Goal: Task Accomplishment & Management: Complete application form

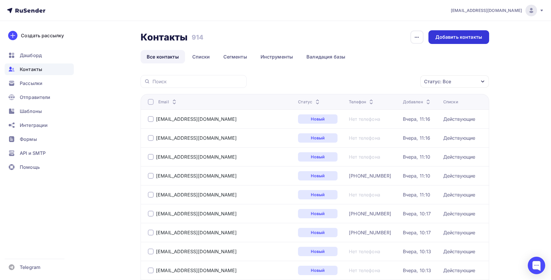
click at [460, 32] on div "Добавить контакты" at bounding box center [459, 37] width 61 height 14
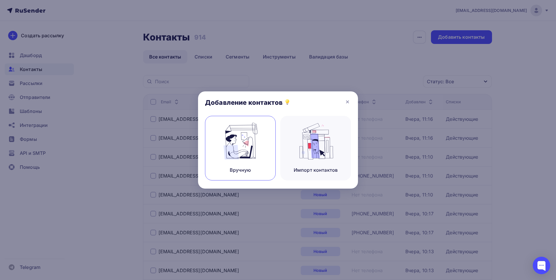
click at [245, 142] on img at bounding box center [240, 141] width 39 height 37
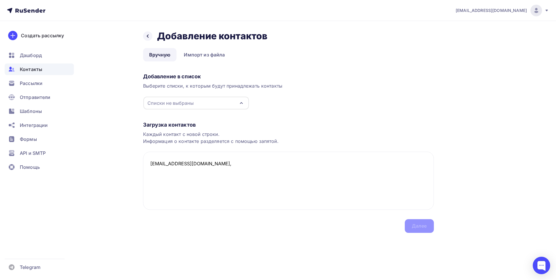
paste textarea "Лазуткин Андрей Владимирович"
click at [219, 103] on div "Списки не выбраны" at bounding box center [196, 103] width 106 height 13
type textarea "buh112avto@mail.ru, Лазуткин Андрей Владимирович"
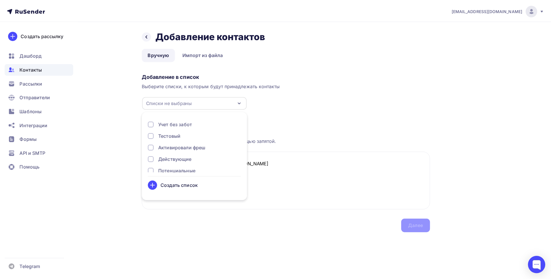
scroll to position [19, 0]
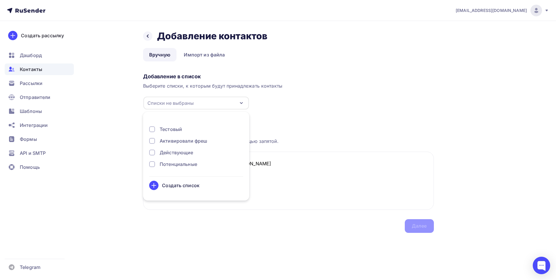
click at [176, 152] on div "Действующие" at bounding box center [177, 152] width 34 height 7
click at [294, 183] on textarea "buh112avto@mail.ru, Лазуткин Андрей Владимирович" at bounding box center [288, 180] width 291 height 58
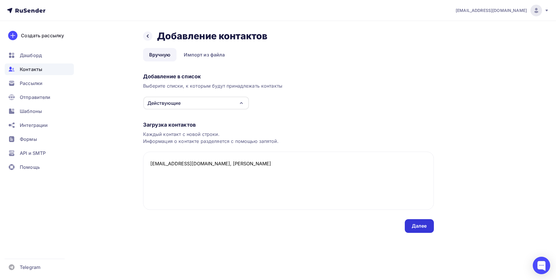
click at [425, 225] on div "Далее" at bounding box center [419, 225] width 15 height 7
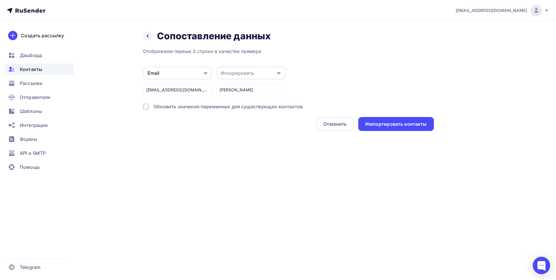
click at [243, 72] on div "Игнорировать" at bounding box center [237, 72] width 33 height 7
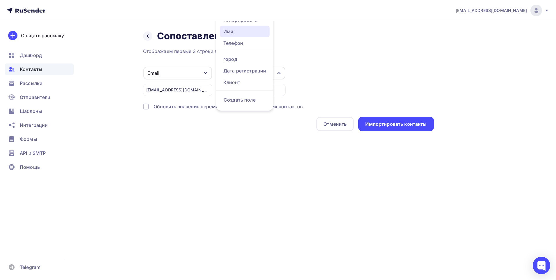
click at [247, 34] on div "Имя" at bounding box center [244, 31] width 43 height 7
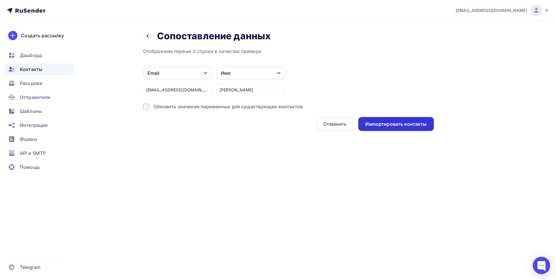
click at [394, 122] on div "Импортировать контакты" at bounding box center [395, 124] width 61 height 7
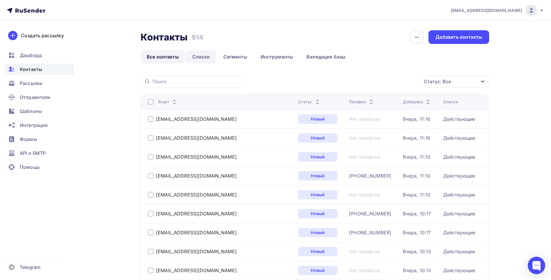
click at [204, 53] on link "Списки" at bounding box center [201, 56] width 30 height 13
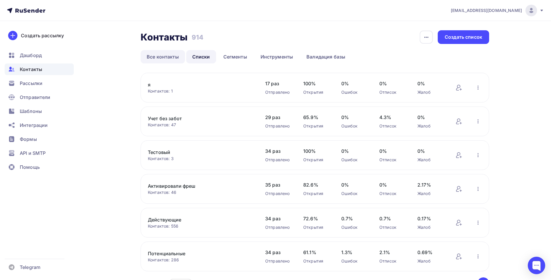
click at [170, 61] on link "Все контакты" at bounding box center [163, 56] width 44 height 13
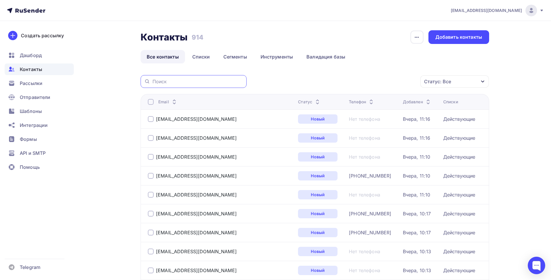
click at [178, 80] on input "text" at bounding box center [198, 81] width 91 height 6
paste input "[EMAIL_ADDRESS][DOMAIN_NAME]"
type input "[EMAIL_ADDRESS][DOMAIN_NAME]"
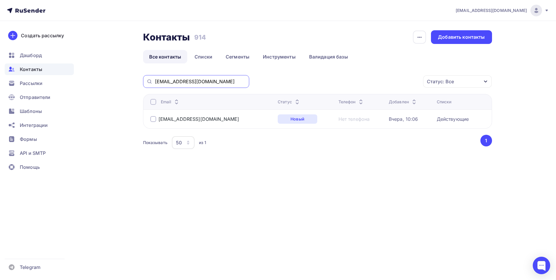
drag, startPoint x: 208, startPoint y: 80, endPoint x: 142, endPoint y: 81, distance: 66.0
click at [142, 81] on div "Контакты Контакты 914 914 История импорта Добавить контакты Все контакты Списки…" at bounding box center [278, 104] width 476 height 167
click at [134, 117] on div "Контакты Контакты 914 914 История импорта Добавить контакты Все контакты Списки…" at bounding box center [278, 104] width 476 height 167
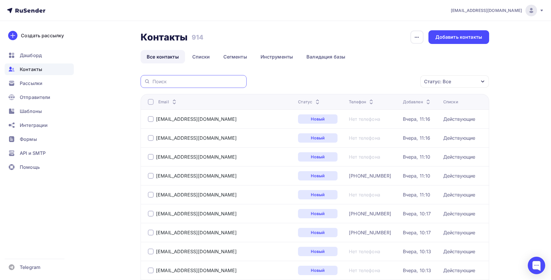
click at [189, 83] on input "text" at bounding box center [198, 81] width 91 height 6
paste input "[EMAIL_ADDRESS][DOMAIN_NAME]"
type input "[EMAIL_ADDRESS][DOMAIN_NAME]"
click at [456, 33] on div "Добавить контакты" at bounding box center [459, 37] width 61 height 14
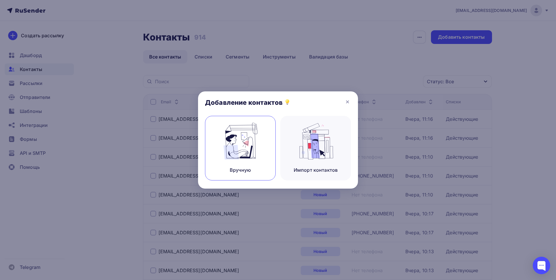
click at [244, 148] on img at bounding box center [240, 141] width 39 height 37
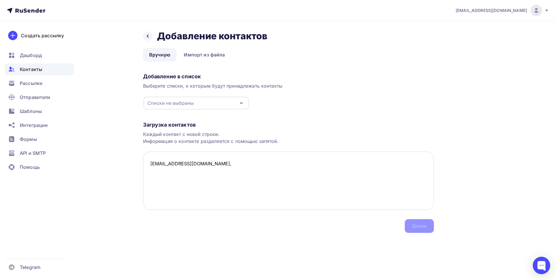
paste textarea "Цыбулько Юлия Валерьевна"
type textarea "importexk@mail.ru, Цыбулько Юлия Валерьевна,"
click at [164, 104] on div "Списки не выбраны" at bounding box center [170, 102] width 46 height 7
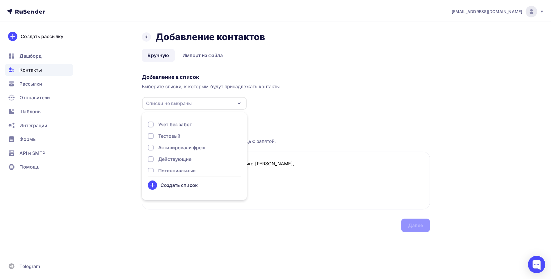
scroll to position [19, 0]
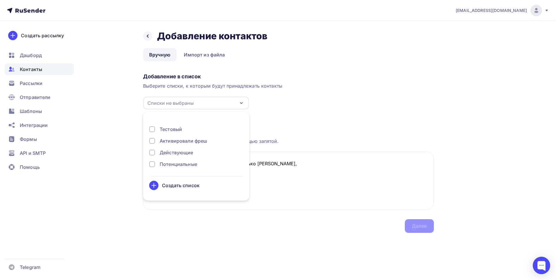
click at [168, 150] on div "Действующие" at bounding box center [177, 152] width 34 height 7
click at [326, 188] on textarea "importexk@mail.ru, Цыбулько Юлия Валерьевна," at bounding box center [288, 180] width 291 height 58
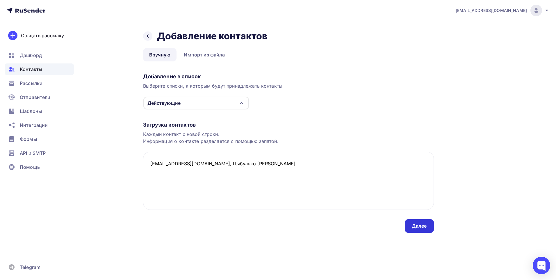
click at [417, 226] on div "Далее" at bounding box center [419, 225] width 15 height 7
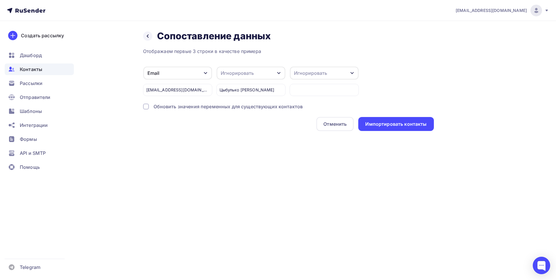
click at [254, 73] on div "Игнорировать" at bounding box center [251, 73] width 69 height 13
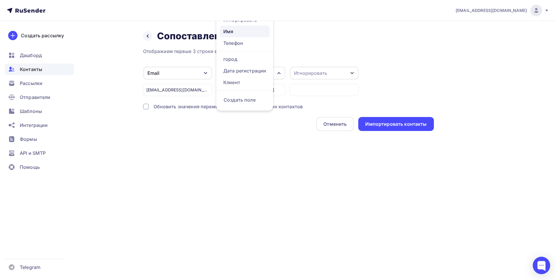
click at [239, 32] on div "Имя" at bounding box center [244, 31] width 43 height 7
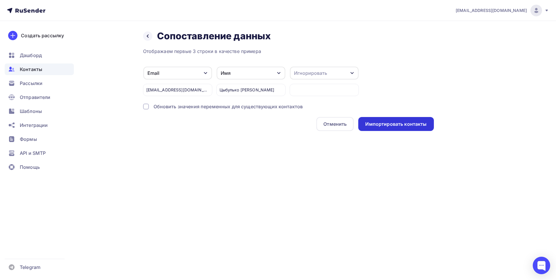
click at [386, 125] on div "Импортировать контакты" at bounding box center [395, 124] width 61 height 7
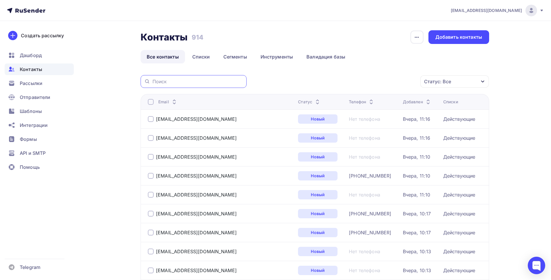
click at [176, 81] on input "text" at bounding box center [198, 81] width 91 height 6
paste input "importexk@mail.ru"
type input "importexk@mail.ru"
